Goal: Information Seeking & Learning: Learn about a topic

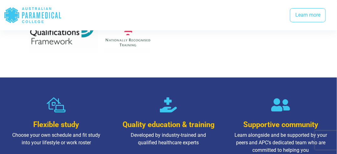
scroll to position [371, 0]
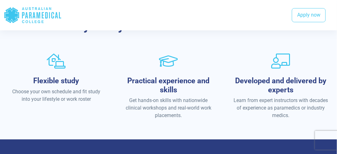
scroll to position [447, 0]
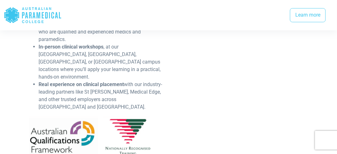
scroll to position [280, 0]
